Goal: Find specific page/section: Find specific page/section

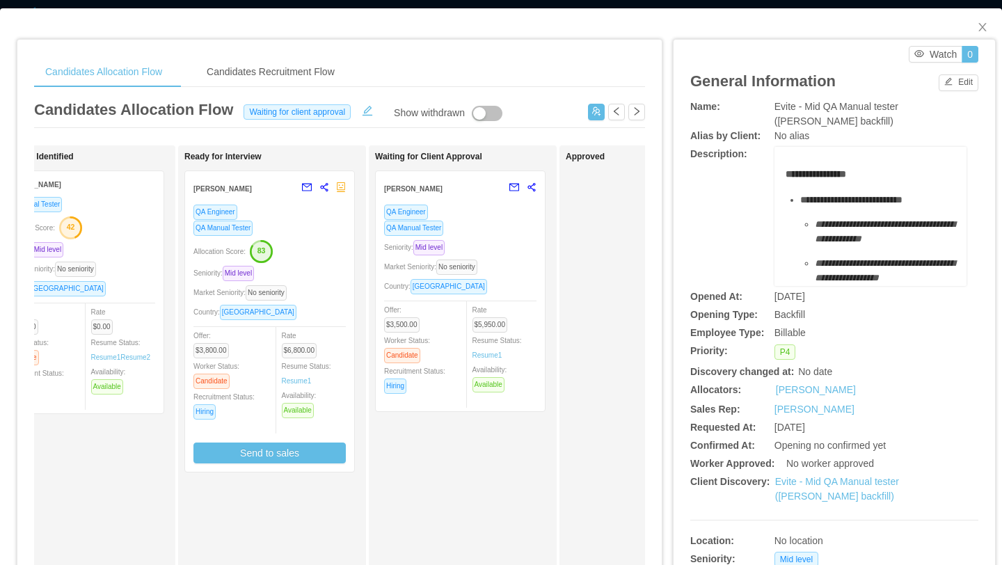
scroll to position [0, 217]
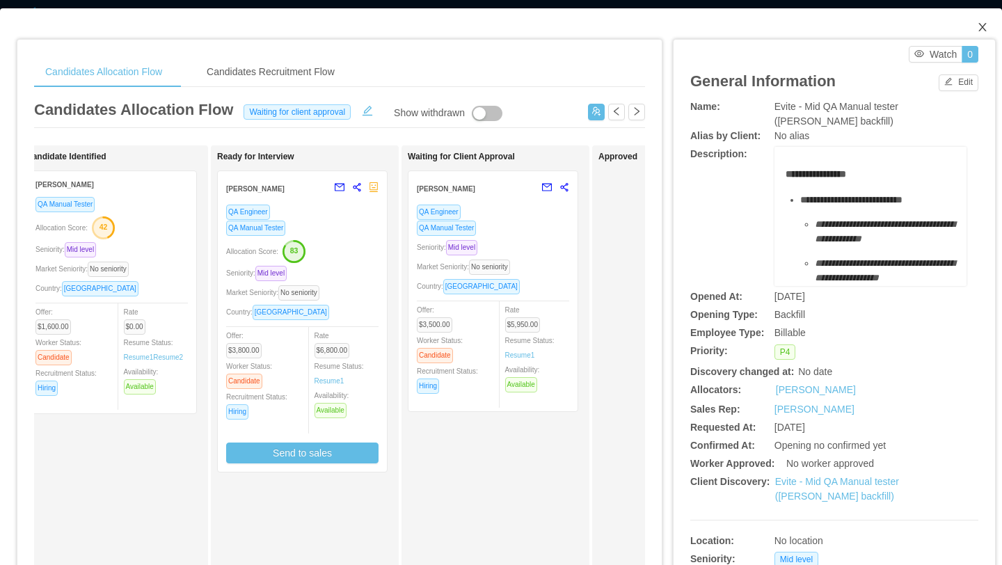
click at [984, 26] on icon "icon: close" at bounding box center [983, 27] width 8 height 8
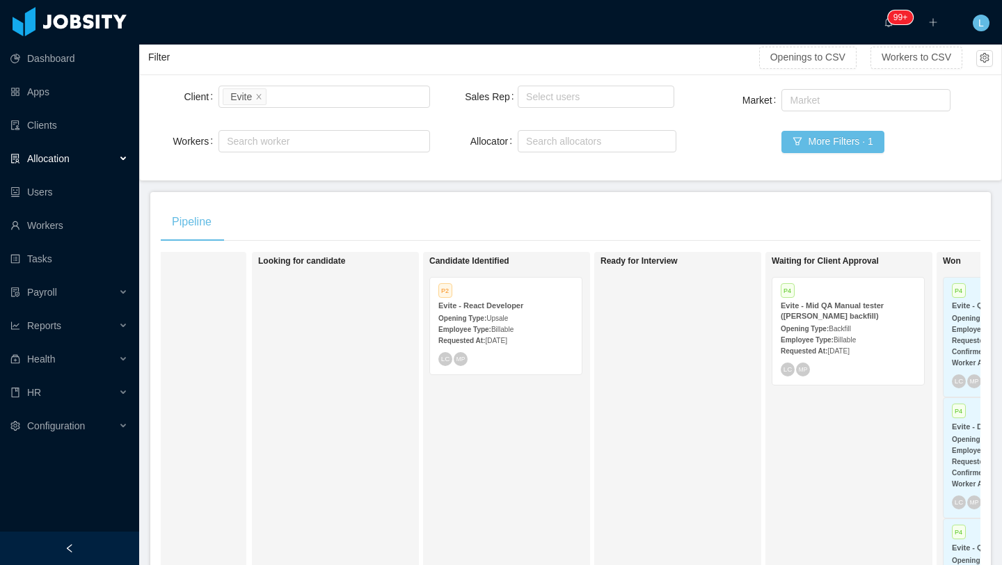
scroll to position [95, 0]
click at [514, 330] on span "Billable" at bounding box center [503, 328] width 22 height 8
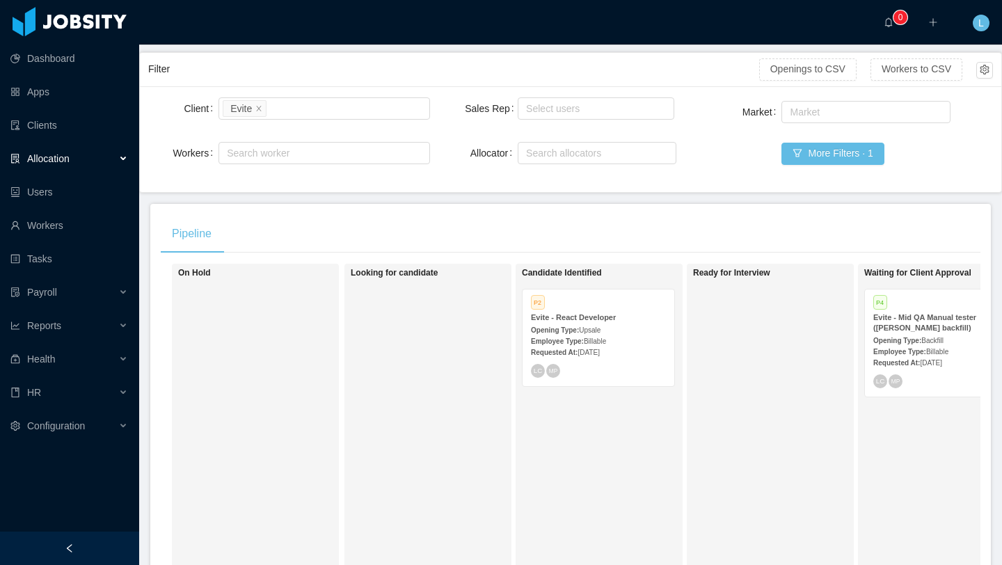
scroll to position [83, 0]
click at [574, 339] on strong "Employee Type:" at bounding box center [557, 341] width 53 height 8
